Goal: Find specific page/section: Find specific page/section

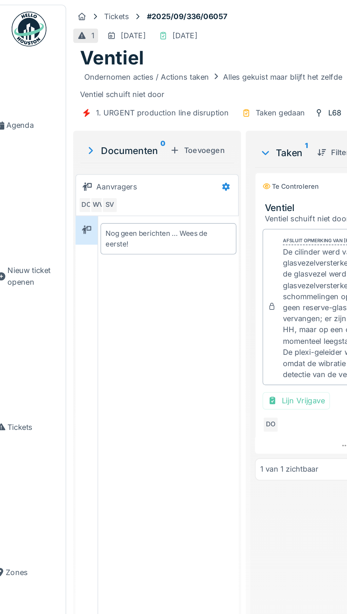
click at [25, 80] on link "Agenda" at bounding box center [25, 76] width 45 height 89
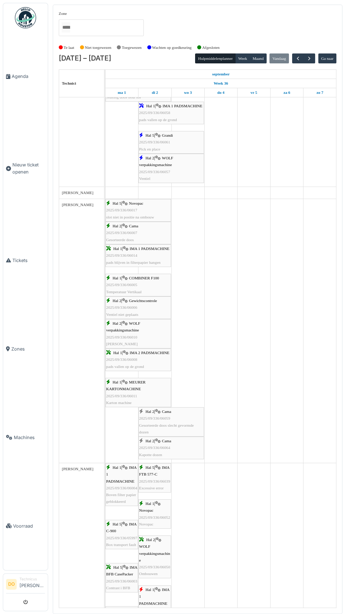
scroll to position [679, 0]
